Goal: Information Seeking & Learning: Learn about a topic

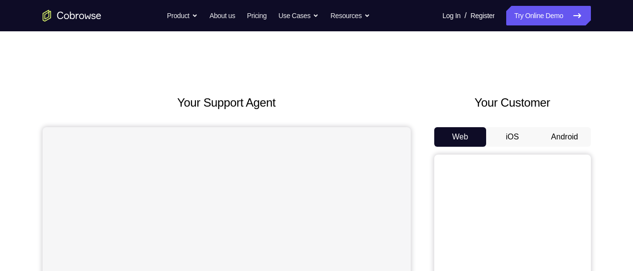
click at [556, 131] on button "Android" at bounding box center [564, 137] width 52 height 20
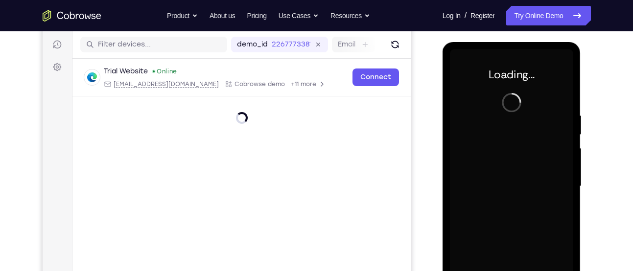
scroll to position [152, 0]
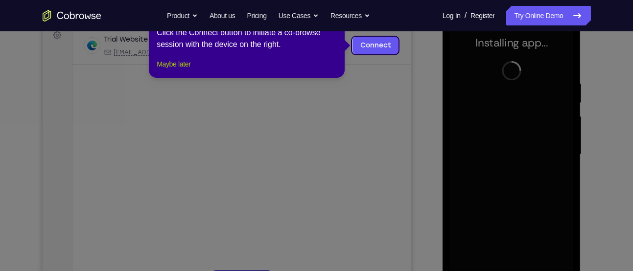
click at [169, 70] on button "Maybe later" at bounding box center [174, 64] width 34 height 12
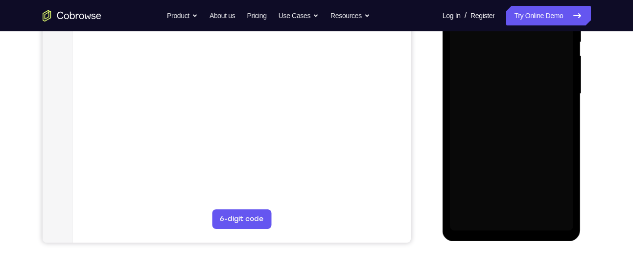
scroll to position [213, 0]
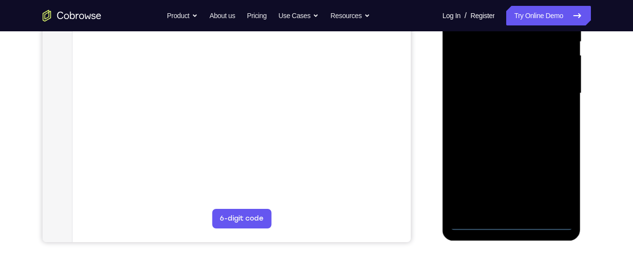
click at [510, 224] on div at bounding box center [511, 93] width 123 height 274
click at [555, 178] on div at bounding box center [511, 93] width 123 height 274
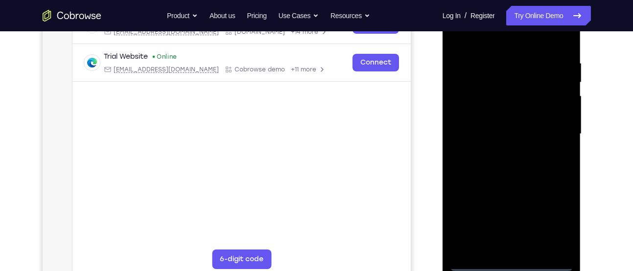
scroll to position [131, 0]
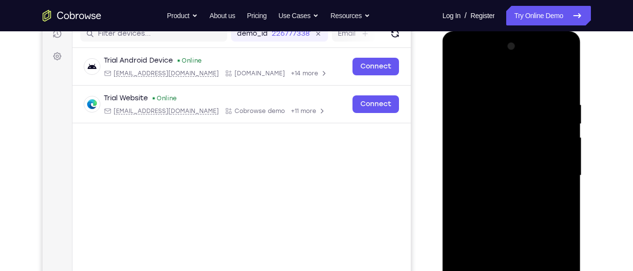
click at [500, 82] on div at bounding box center [511, 176] width 123 height 274
click at [549, 167] on div at bounding box center [511, 176] width 123 height 274
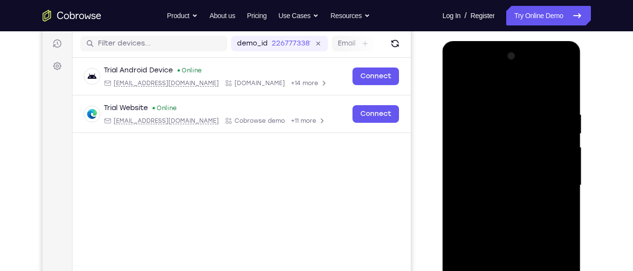
click at [502, 201] on div at bounding box center [511, 185] width 123 height 274
click at [494, 171] on div at bounding box center [511, 185] width 123 height 274
click at [494, 162] on div at bounding box center [511, 185] width 123 height 274
click at [472, 186] on div at bounding box center [511, 185] width 123 height 274
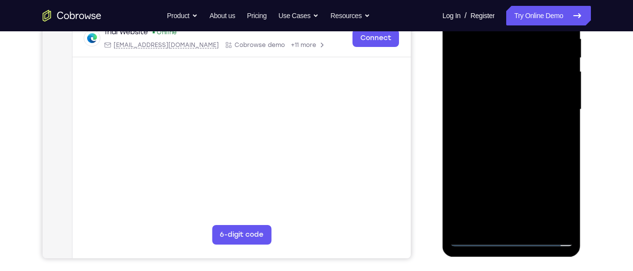
click at [533, 153] on div at bounding box center [511, 110] width 123 height 274
click at [533, 226] on div at bounding box center [511, 110] width 123 height 274
click at [514, 162] on div at bounding box center [511, 110] width 123 height 274
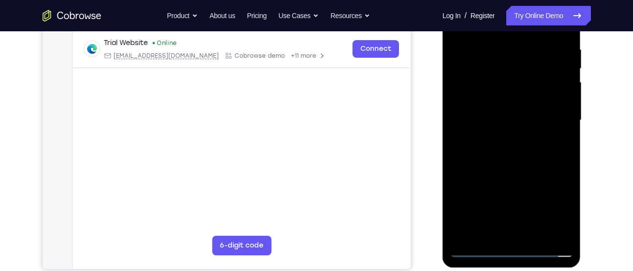
scroll to position [185, 0]
click at [502, 200] on div at bounding box center [511, 121] width 123 height 274
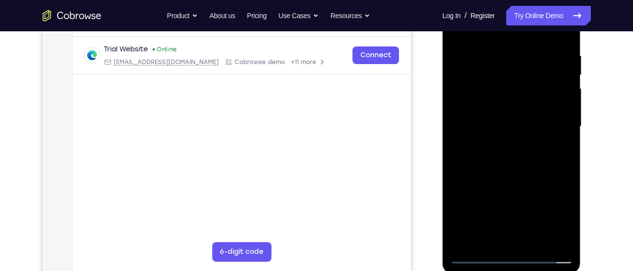
click at [492, 167] on div at bounding box center [511, 127] width 123 height 274
click at [515, 165] on div at bounding box center [511, 127] width 123 height 274
click at [514, 168] on div at bounding box center [511, 127] width 123 height 274
click at [559, 146] on div at bounding box center [511, 127] width 123 height 274
click at [503, 69] on div at bounding box center [511, 127] width 123 height 274
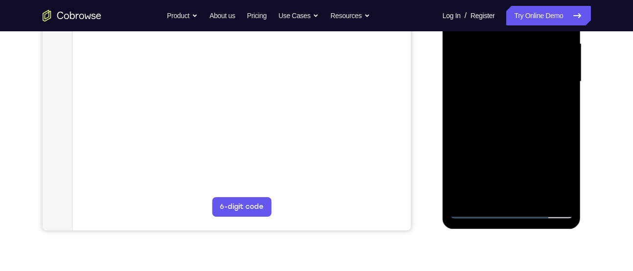
scroll to position [225, 0]
click at [476, 212] on div at bounding box center [511, 81] width 123 height 274
click at [473, 120] on div at bounding box center [511, 81] width 123 height 274
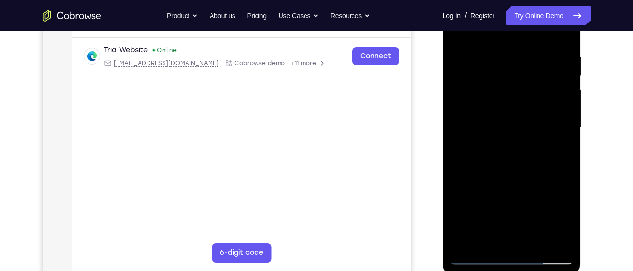
scroll to position [205, 0]
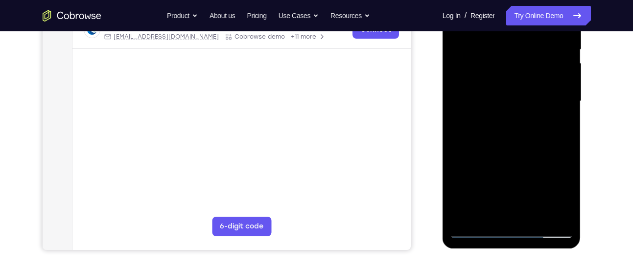
click at [534, 219] on div at bounding box center [511, 101] width 123 height 274
click at [510, 86] on div at bounding box center [511, 101] width 123 height 274
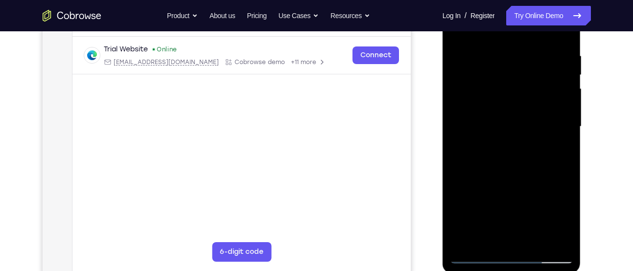
scroll to position [179, 0]
click at [539, 153] on div at bounding box center [511, 128] width 123 height 274
click at [536, 160] on div at bounding box center [511, 128] width 123 height 274
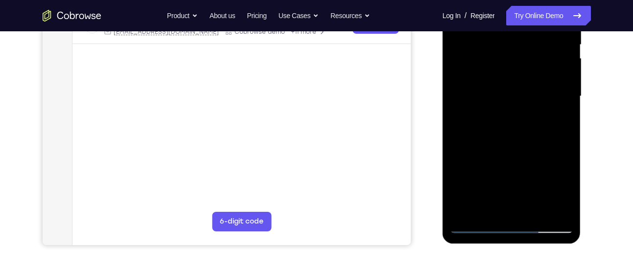
click at [484, 206] on div at bounding box center [511, 96] width 123 height 274
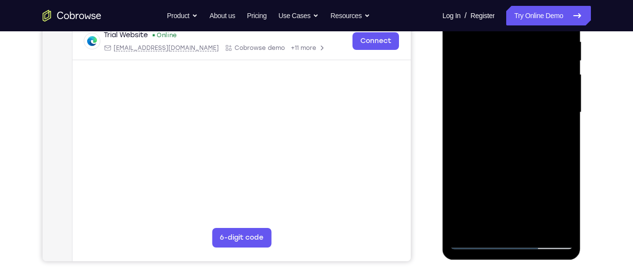
scroll to position [193, 0]
click at [537, 166] on div at bounding box center [511, 113] width 123 height 274
click at [561, 129] on div at bounding box center [511, 113] width 123 height 274
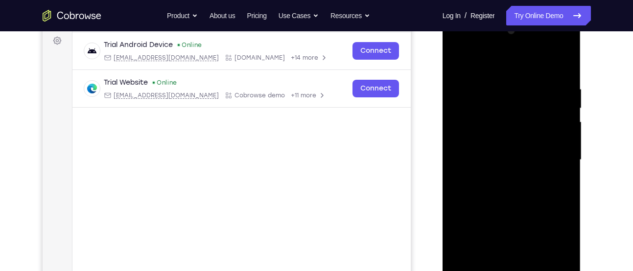
scroll to position [146, 0]
click at [453, 60] on div at bounding box center [511, 160] width 123 height 274
drag, startPoint x: 490, startPoint y: 205, endPoint x: 501, endPoint y: 161, distance: 45.6
click at [501, 161] on div at bounding box center [511, 160] width 123 height 274
click at [479, 172] on div at bounding box center [511, 160] width 123 height 274
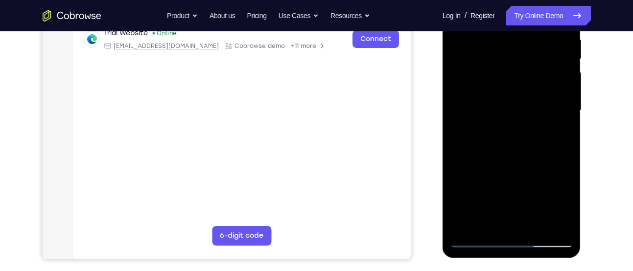
scroll to position [196, 0]
click at [472, 236] on div at bounding box center [511, 110] width 123 height 274
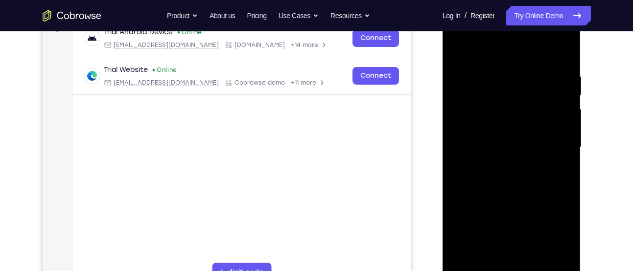
scroll to position [159, 0]
click at [456, 49] on div at bounding box center [511, 148] width 123 height 274
click at [459, 52] on div at bounding box center [511, 148] width 123 height 274
drag, startPoint x: 549, startPoint y: 71, endPoint x: 478, endPoint y: 74, distance: 71.0
click at [478, 74] on div at bounding box center [511, 148] width 123 height 274
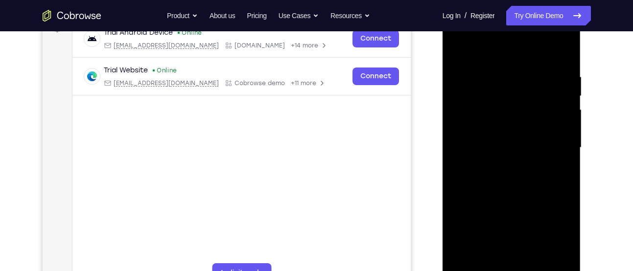
drag, startPoint x: 549, startPoint y: 75, endPoint x: 477, endPoint y: 71, distance: 71.5
click at [477, 71] on div at bounding box center [511, 148] width 123 height 274
drag, startPoint x: 557, startPoint y: 73, endPoint x: 464, endPoint y: 69, distance: 93.0
click at [464, 69] on div at bounding box center [511, 148] width 123 height 274
drag, startPoint x: 542, startPoint y: 75, endPoint x: 491, endPoint y: 74, distance: 51.4
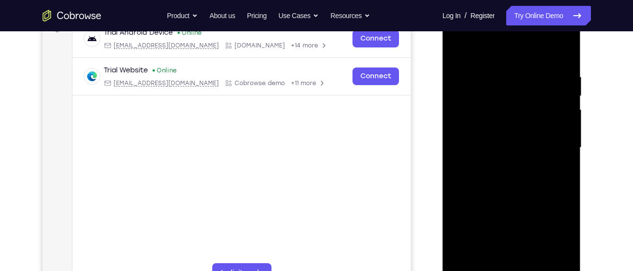
click at [491, 74] on div at bounding box center [511, 148] width 123 height 274
click at [468, 68] on div at bounding box center [511, 148] width 123 height 274
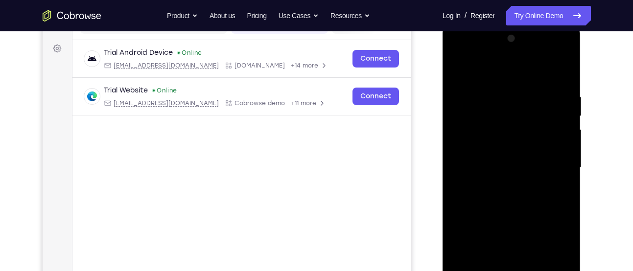
scroll to position [138, 0]
click at [563, 135] on div at bounding box center [511, 168] width 123 height 274
click at [563, 74] on div at bounding box center [511, 168] width 123 height 274
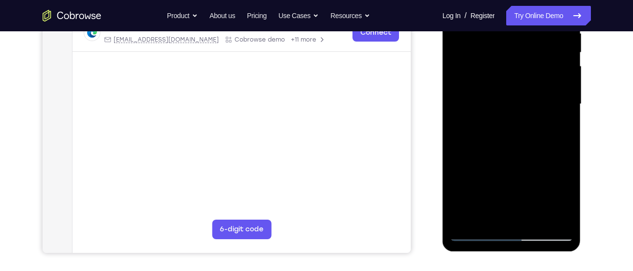
scroll to position [211, 0]
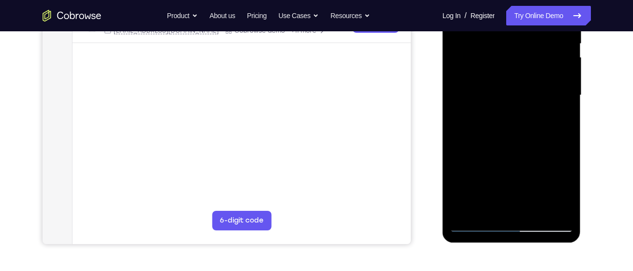
drag, startPoint x: 507, startPoint y: 168, endPoint x: 515, endPoint y: 97, distance: 70.9
click at [515, 97] on div at bounding box center [511, 95] width 123 height 274
click at [532, 209] on div at bounding box center [511, 95] width 123 height 274
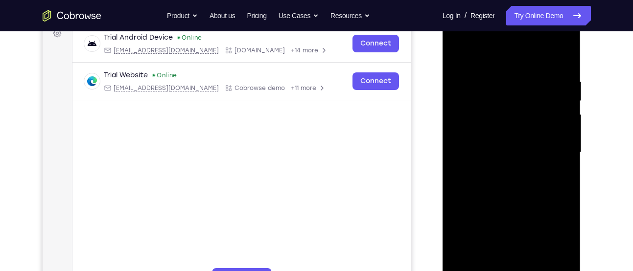
scroll to position [151, 0]
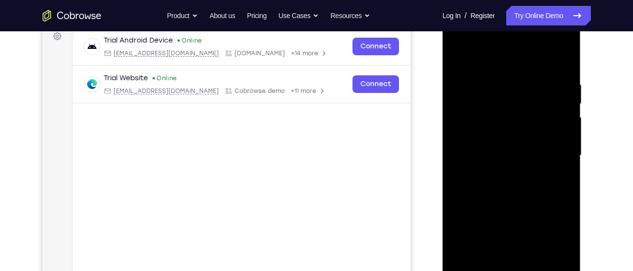
click at [459, 54] on div at bounding box center [511, 156] width 123 height 274
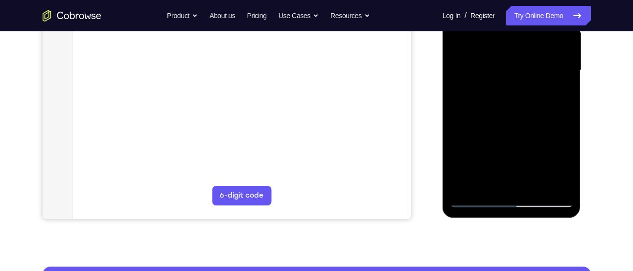
scroll to position [235, 0]
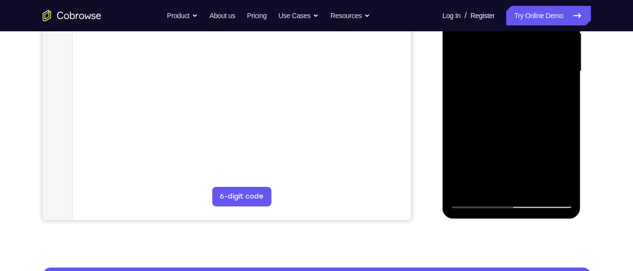
click at [534, 188] on div at bounding box center [511, 71] width 123 height 274
click at [467, 127] on div at bounding box center [511, 71] width 123 height 274
click at [477, 198] on div at bounding box center [511, 71] width 123 height 274
click at [473, 197] on div at bounding box center [511, 71] width 123 height 274
click at [477, 200] on div at bounding box center [511, 71] width 123 height 274
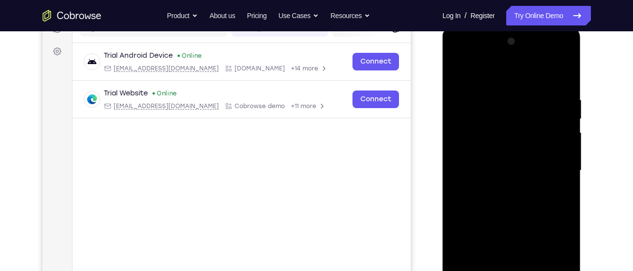
scroll to position [135, 0]
click at [455, 73] on div at bounding box center [511, 171] width 123 height 274
drag, startPoint x: 521, startPoint y: 162, endPoint x: 520, endPoint y: 29, distance: 133.1
click at [520, 29] on div at bounding box center [511, 173] width 138 height 292
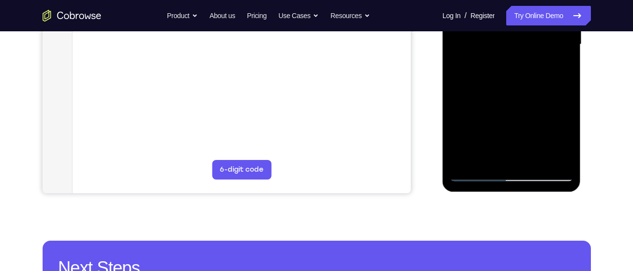
scroll to position [267, 0]
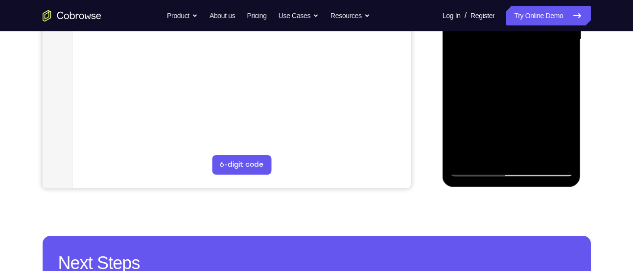
drag, startPoint x: 539, startPoint y: 102, endPoint x: 520, endPoint y: 183, distance: 83.5
click at [520, 183] on div at bounding box center [511, 41] width 138 height 292
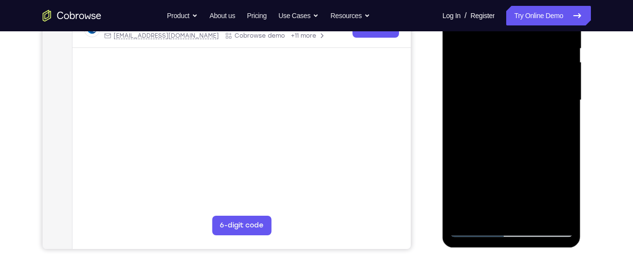
scroll to position [205, 0]
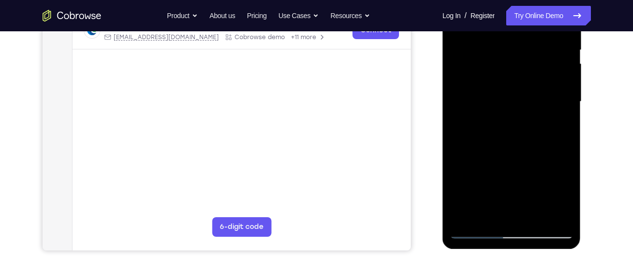
drag, startPoint x: 514, startPoint y: 168, endPoint x: 534, endPoint y: 106, distance: 65.4
click at [534, 106] on div at bounding box center [511, 102] width 123 height 274
drag, startPoint x: 510, startPoint y: 186, endPoint x: 511, endPoint y: 108, distance: 78.8
click at [511, 108] on div at bounding box center [511, 102] width 123 height 274
drag, startPoint x: 513, startPoint y: 173, endPoint x: 523, endPoint y: 65, distance: 108.6
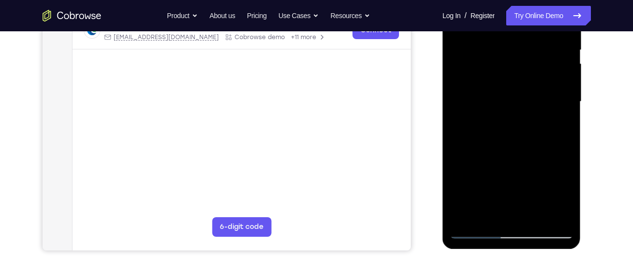
click at [523, 65] on div at bounding box center [511, 102] width 123 height 274
drag, startPoint x: 516, startPoint y: 150, endPoint x: 519, endPoint y: 30, distance: 120.4
click at [519, 30] on div at bounding box center [511, 102] width 123 height 274
drag, startPoint x: 520, startPoint y: 171, endPoint x: 532, endPoint y: 62, distance: 109.3
click at [532, 62] on div at bounding box center [511, 102] width 123 height 274
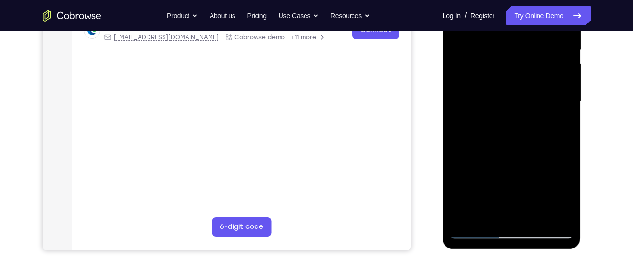
drag, startPoint x: 532, startPoint y: 159, endPoint x: 536, endPoint y: 90, distance: 69.1
click at [536, 90] on div at bounding box center [511, 102] width 123 height 274
drag, startPoint x: 519, startPoint y: 158, endPoint x: 526, endPoint y: 80, distance: 77.6
click at [526, 80] on div at bounding box center [511, 102] width 123 height 274
drag, startPoint x: 511, startPoint y: 142, endPoint x: 528, endPoint y: 58, distance: 85.8
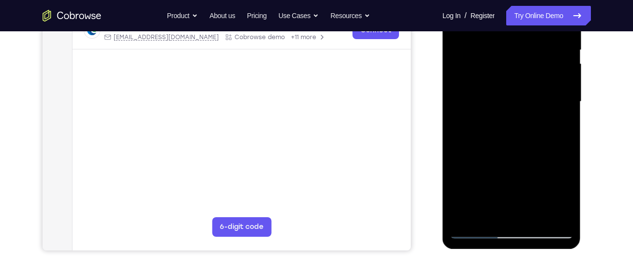
click at [528, 58] on div at bounding box center [511, 102] width 123 height 274
drag, startPoint x: 533, startPoint y: 190, endPoint x: 541, endPoint y: 21, distance: 169.5
click at [541, 21] on div at bounding box center [511, 102] width 123 height 274
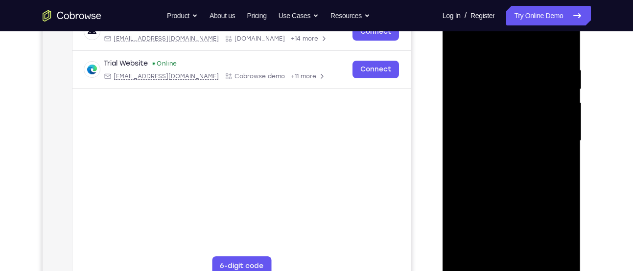
scroll to position [166, 0]
click at [571, 97] on div at bounding box center [511, 140] width 123 height 274
drag, startPoint x: 551, startPoint y: 122, endPoint x: 551, endPoint y: 153, distance: 30.3
click at [551, 153] on div at bounding box center [511, 140] width 123 height 274
click at [562, 129] on div at bounding box center [511, 140] width 123 height 274
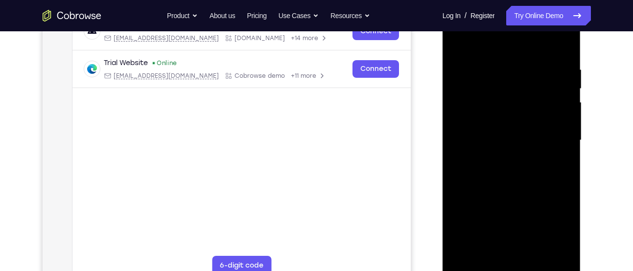
click at [562, 129] on div at bounding box center [511, 140] width 123 height 274
click at [566, 218] on div at bounding box center [511, 140] width 123 height 274
click at [565, 126] on div at bounding box center [511, 140] width 123 height 274
click at [562, 126] on div at bounding box center [511, 140] width 123 height 274
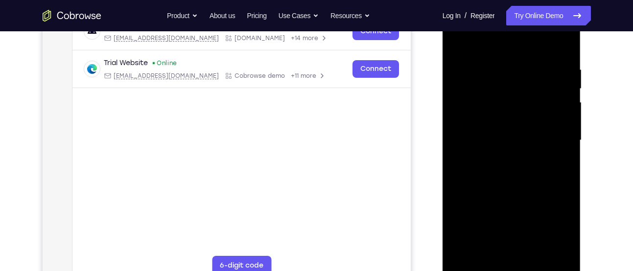
click at [571, 124] on div at bounding box center [511, 140] width 123 height 274
click at [568, 131] on div at bounding box center [511, 140] width 123 height 274
drag, startPoint x: 510, startPoint y: 230, endPoint x: 546, endPoint y: 81, distance: 153.3
click at [546, 81] on div at bounding box center [511, 140] width 123 height 274
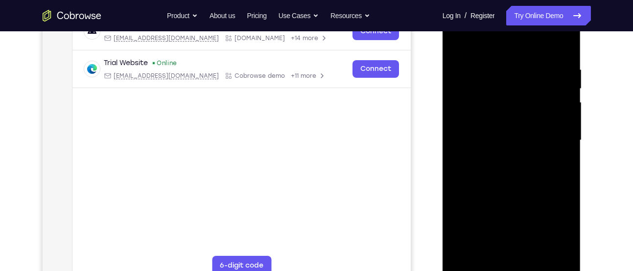
drag, startPoint x: 538, startPoint y: 200, endPoint x: 540, endPoint y: 115, distance: 84.7
click at [540, 115] on div at bounding box center [511, 140] width 123 height 274
drag, startPoint x: 502, startPoint y: 219, endPoint x: 544, endPoint y: 54, distance: 170.0
click at [544, 54] on div at bounding box center [511, 140] width 123 height 274
drag, startPoint x: 526, startPoint y: 153, endPoint x: 535, endPoint y: 128, distance: 26.6
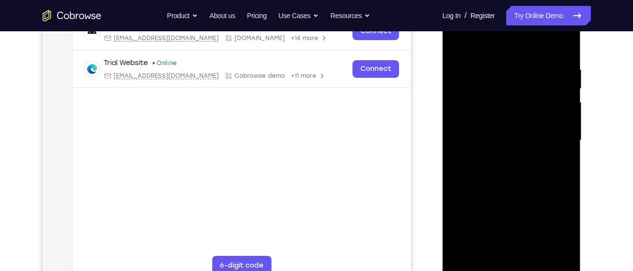
click at [535, 128] on div at bounding box center [511, 140] width 123 height 274
drag, startPoint x: 497, startPoint y: 217, endPoint x: 511, endPoint y: 182, distance: 38.2
click at [511, 182] on div at bounding box center [511, 140] width 123 height 274
click at [553, 253] on div at bounding box center [511, 140] width 123 height 274
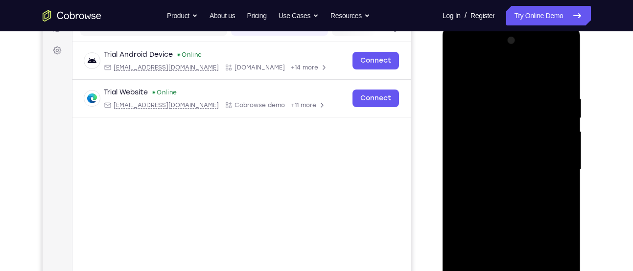
scroll to position [136, 0]
click at [459, 73] on div at bounding box center [511, 170] width 123 height 274
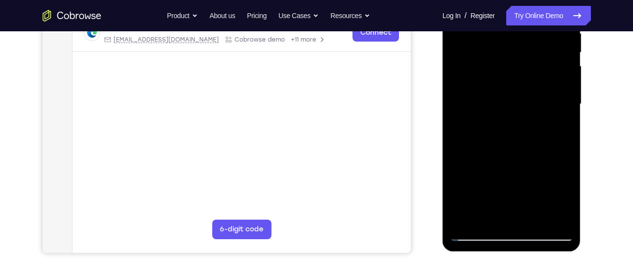
scroll to position [203, 0]
drag, startPoint x: 509, startPoint y: 182, endPoint x: 508, endPoint y: 13, distance: 169.3
click at [508, 13] on div at bounding box center [511, 104] width 123 height 274
click at [535, 217] on div at bounding box center [511, 104] width 123 height 274
click at [467, 149] on div at bounding box center [511, 104] width 123 height 274
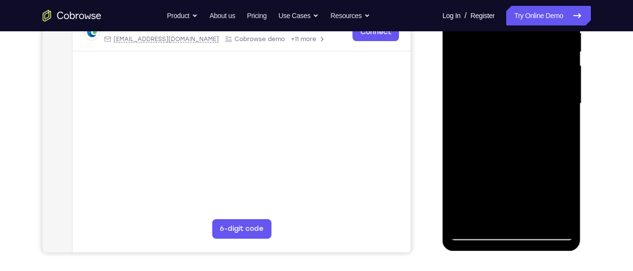
drag, startPoint x: 502, startPoint y: 105, endPoint x: 486, endPoint y: 28, distance: 78.0
click at [486, 28] on div at bounding box center [511, 104] width 123 height 274
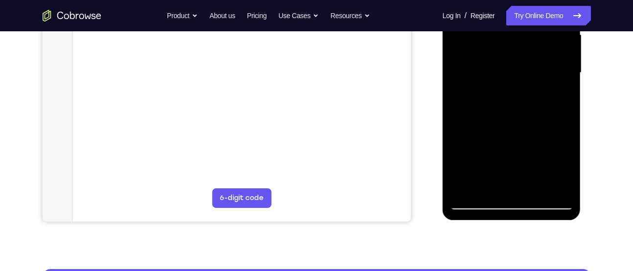
click at [472, 204] on div at bounding box center [511, 73] width 123 height 274
click at [477, 202] on div at bounding box center [511, 73] width 123 height 274
drag, startPoint x: 512, startPoint y: 159, endPoint x: 511, endPoint y: -6, distance: 165.9
click at [511, 0] on div at bounding box center [511, 73] width 123 height 274
